Goal: Transaction & Acquisition: Book appointment/travel/reservation

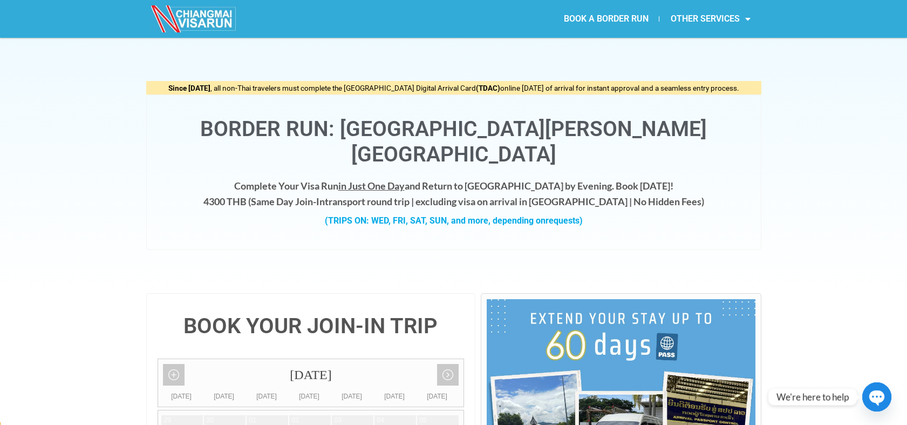
scroll to position [180, 0]
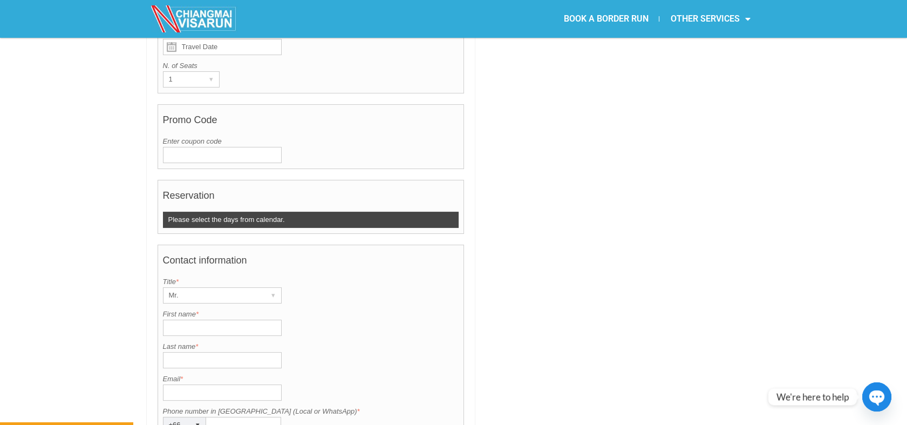
scroll to position [719, 0]
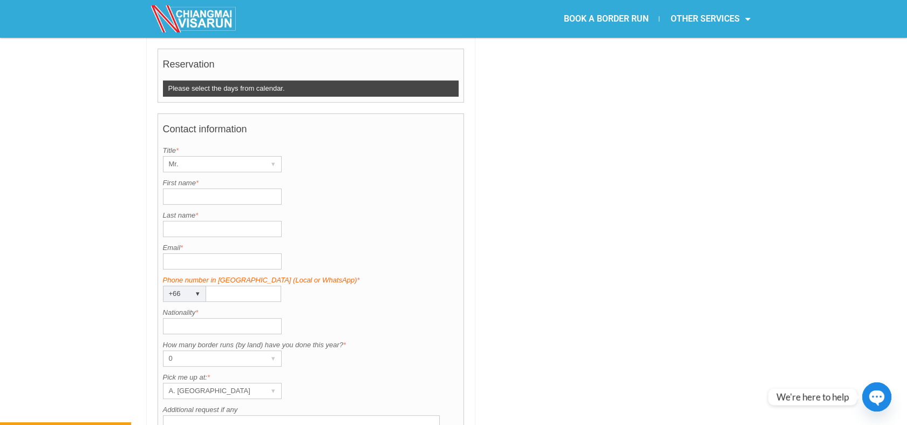
drag, startPoint x: 163, startPoint y: 250, endPoint x: 310, endPoint y: 255, distance: 146.8
click at [310, 275] on label "Phone number in Thailand (Local or WhatsApp) *" at bounding box center [311, 280] width 296 height 11
copy label "Phone number in [GEOGRAPHIC_DATA] (Local or WhatsApp)"
click at [205, 221] on input "Last name *" at bounding box center [222, 229] width 119 height 16
paste input "CHANG SUN"
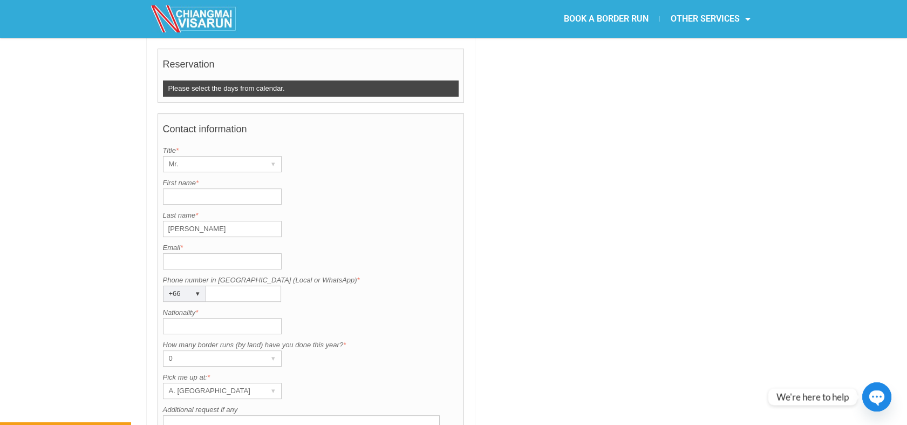
type input "CHANG SUN"
click at [189, 188] on input "First name *" at bounding box center [222, 196] width 119 height 16
paste input "CHANG SUN"
type input "CHANG SUN"
click at [177, 221] on input "CHANG SUN" at bounding box center [222, 229] width 119 height 16
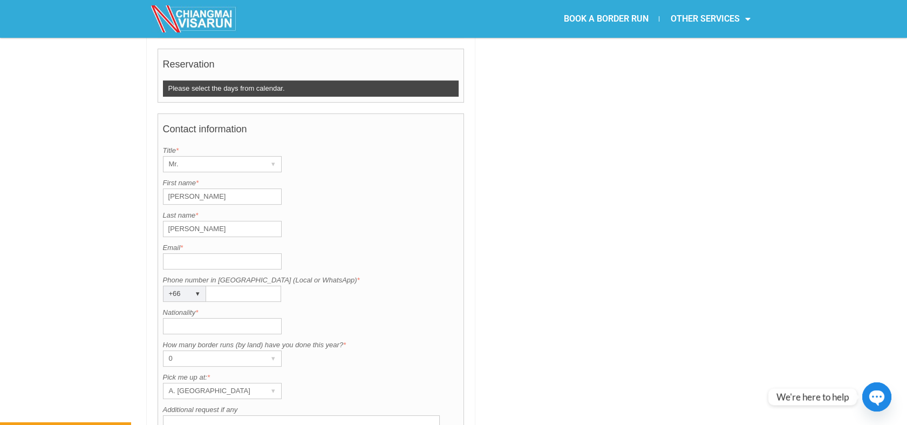
click at [177, 221] on input "CHANG SUN" at bounding box center [222, 229] width 119 height 16
type input "Park"
click at [182, 188] on input "CHANG SUN" at bounding box center [222, 196] width 119 height 16
drag, startPoint x: 211, startPoint y: 165, endPoint x: 173, endPoint y: 168, distance: 38.4
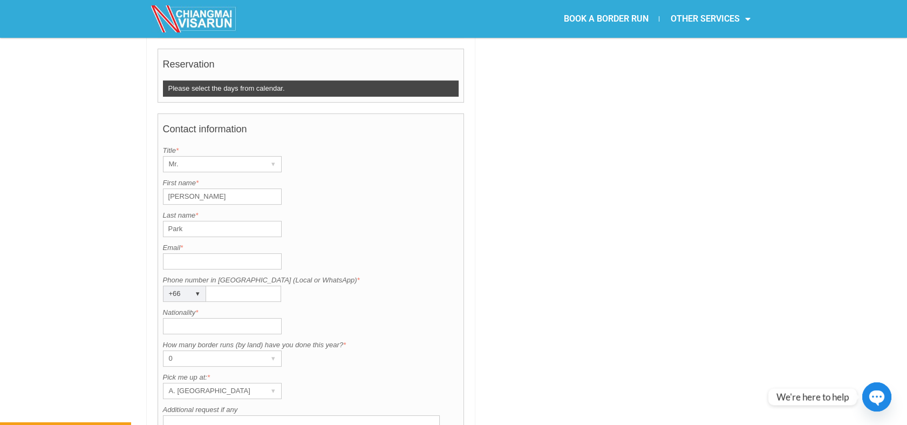
click at [173, 188] on input "CHANG SUN" at bounding box center [222, 196] width 119 height 16
type input "Chang Sun"
click at [168, 221] on input "Park" at bounding box center [222, 229] width 119 height 16
click at [231, 253] on input "Email *" at bounding box center [222, 261] width 119 height 16
paste input "pth3540@gmail.com"
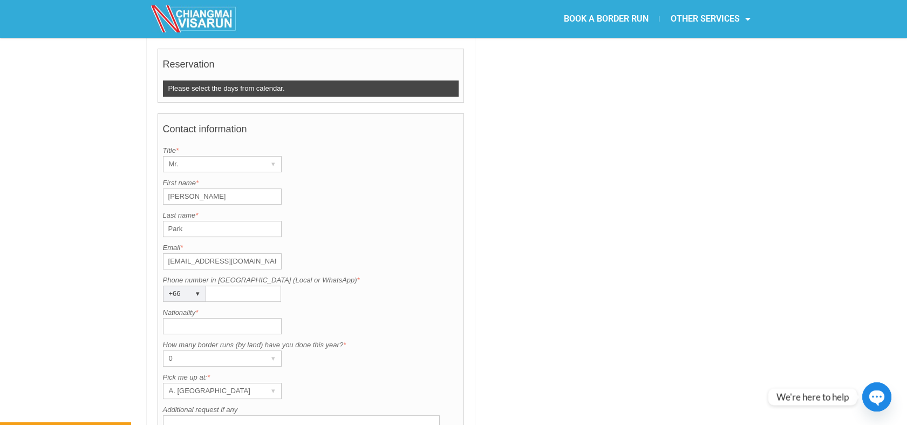
click at [166, 253] on input "pth3540@gmail.com" at bounding box center [222, 261] width 119 height 16
type input "pth3540@gmail.com"
click at [216, 285] on input "Phone number in Thailand (Local or WhatsApp) *" at bounding box center [243, 293] width 75 height 16
paste input "66623579787"
drag, startPoint x: 217, startPoint y: 265, endPoint x: 211, endPoint y: 263, distance: 6.3
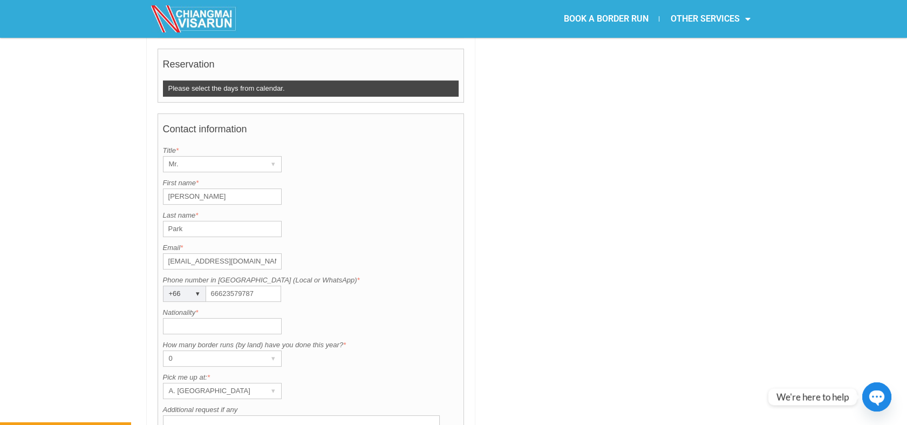
click at [210, 285] on input "66623579787" at bounding box center [243, 293] width 75 height 16
type input "623579787"
click at [208, 318] on input "Nationality *" at bounding box center [222, 326] width 119 height 16
type input "Korean"
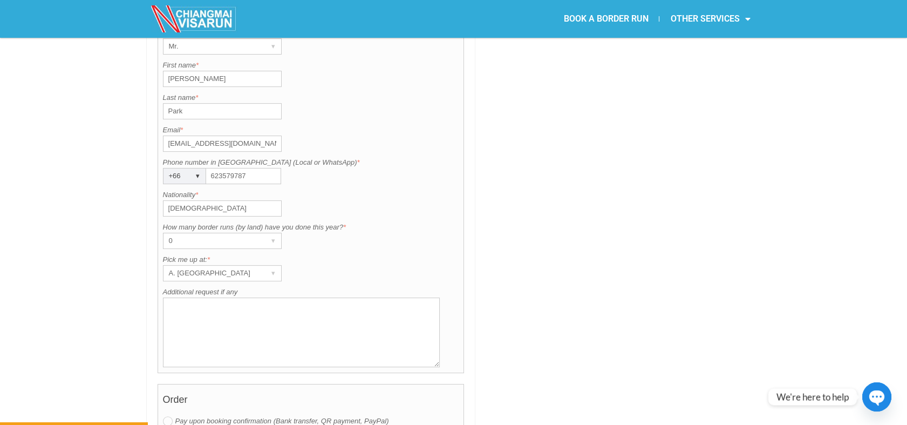
scroll to position [839, 0]
click at [199, 263] on div "A. [GEOGRAPHIC_DATA]" at bounding box center [211, 270] width 97 height 15
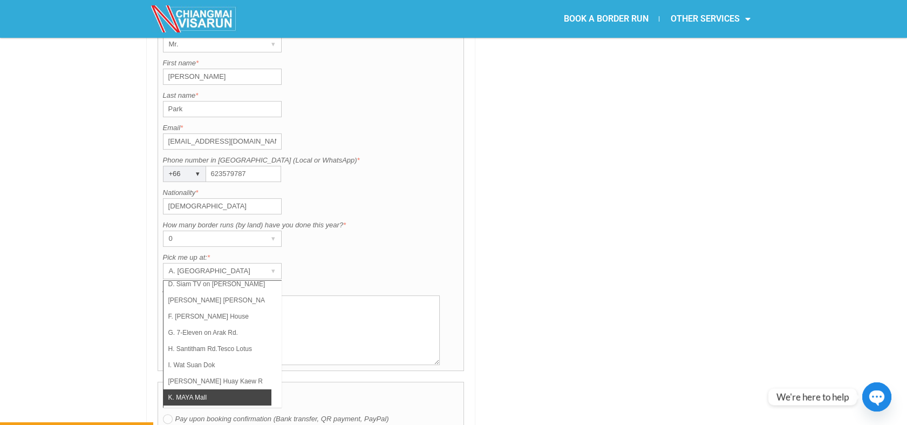
scroll to position [77, 0]
click at [204, 386] on li "L. Central Festival (bus stop)" at bounding box center [217, 394] width 108 height 16
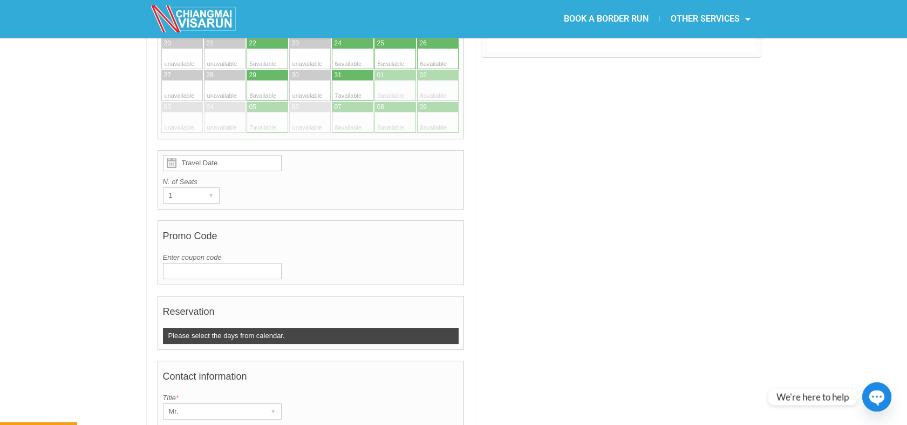
scroll to position [299, 0]
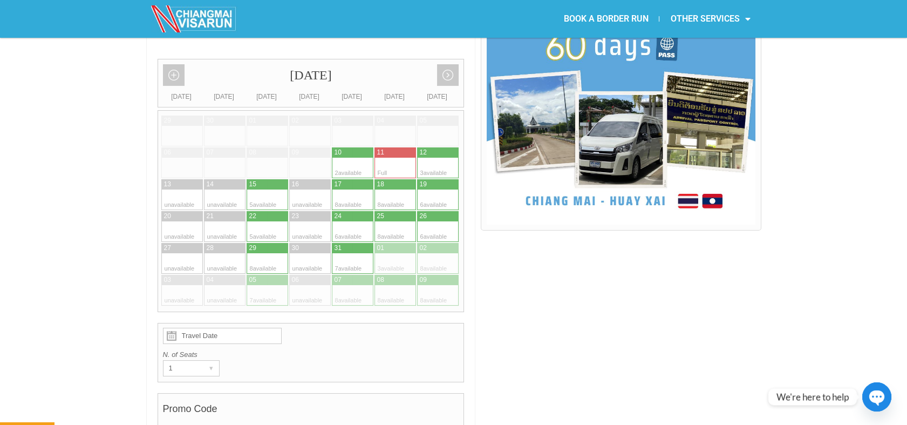
click at [429, 158] on div at bounding box center [427, 168] width 21 height 20
type input "12 October 2025"
radio input "true"
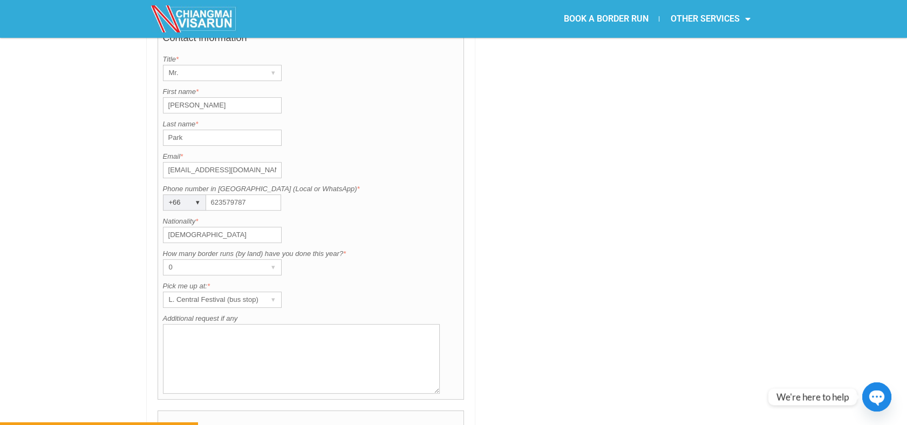
scroll to position [1164, 0]
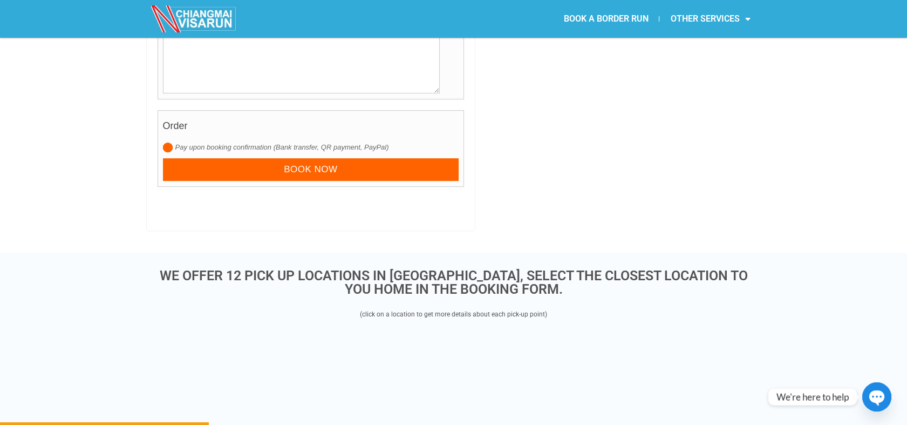
click at [319, 129] on div "Order Pay upon booking confirmation (Bank transfer, QR payment, PayPal) 01 Jan …" at bounding box center [311, 148] width 307 height 77
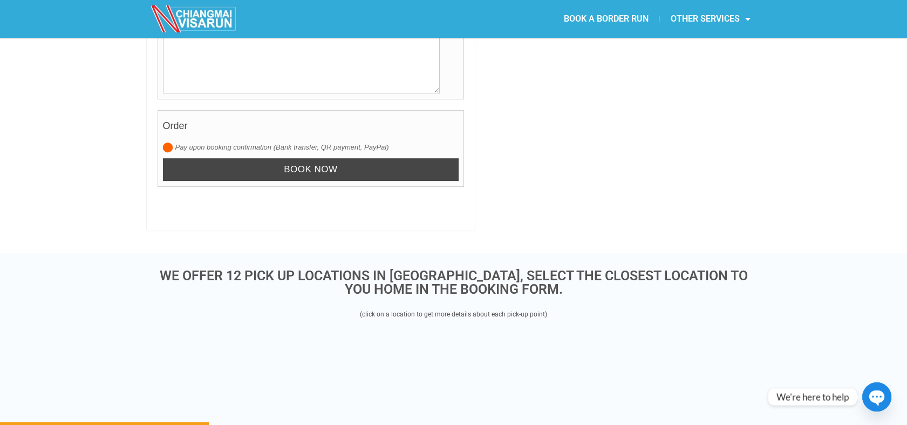
click at [324, 158] on input "Book now" at bounding box center [311, 169] width 296 height 23
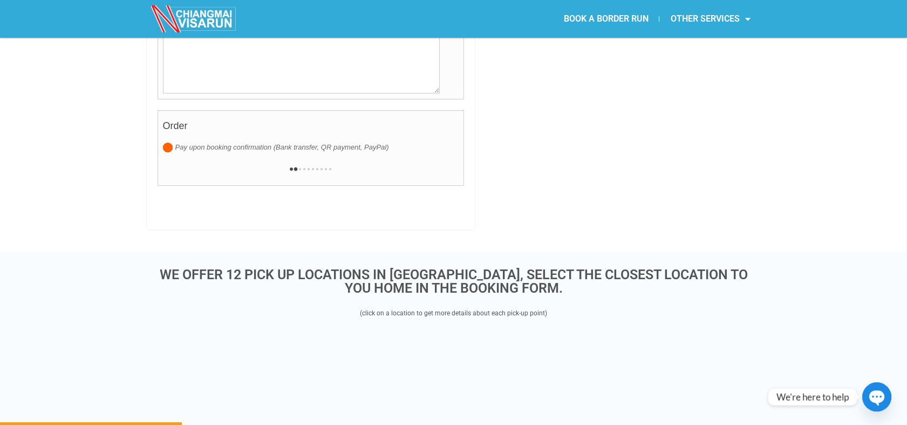
scroll to position [984, 0]
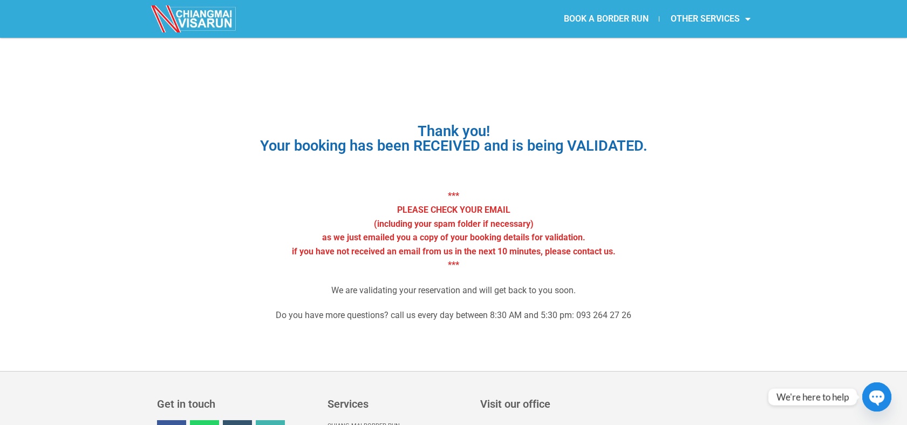
click at [599, 19] on link "BOOK A BORDER RUN" at bounding box center [605, 18] width 106 height 25
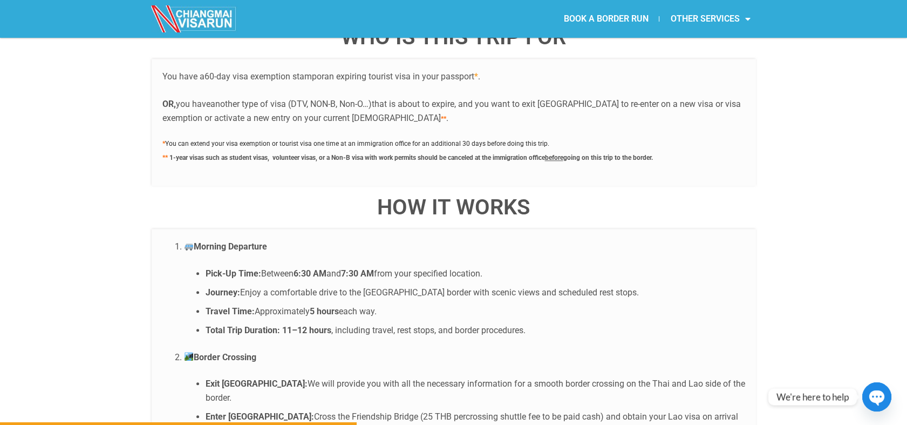
scroll to position [1977, 0]
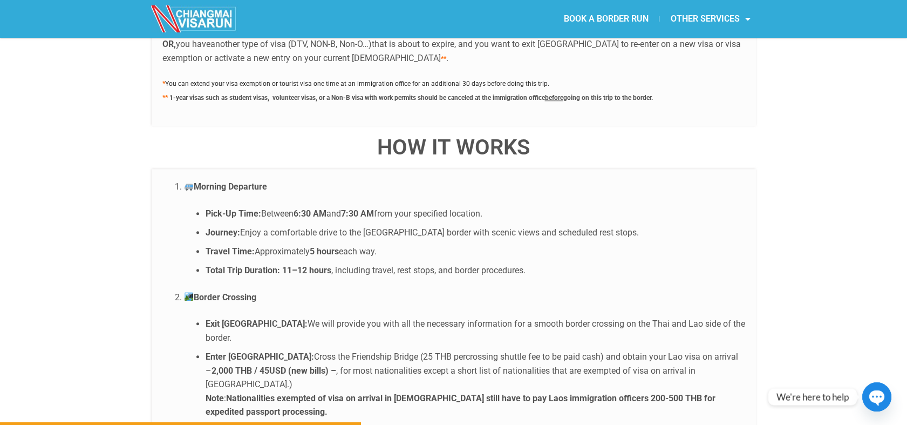
drag, startPoint x: 634, startPoint y: 341, endPoint x: 638, endPoint y: 353, distance: 12.3
click at [638, 353] on li "Enter Laos: Cross the Friendship Bridge (25 THB percrossing shuttle fee to be p…" at bounding box center [475, 384] width 539 height 69
copy strong "for expedited passport processing."
